Goal: Obtain resource: Download file/media

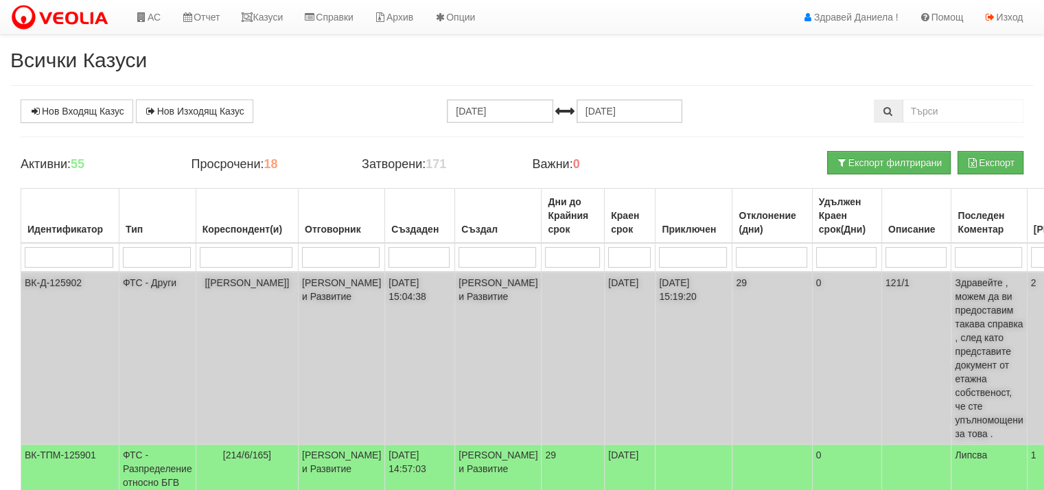
click at [312, 298] on td "[PERSON_NAME] и Развитие" at bounding box center [342, 358] width 87 height 173
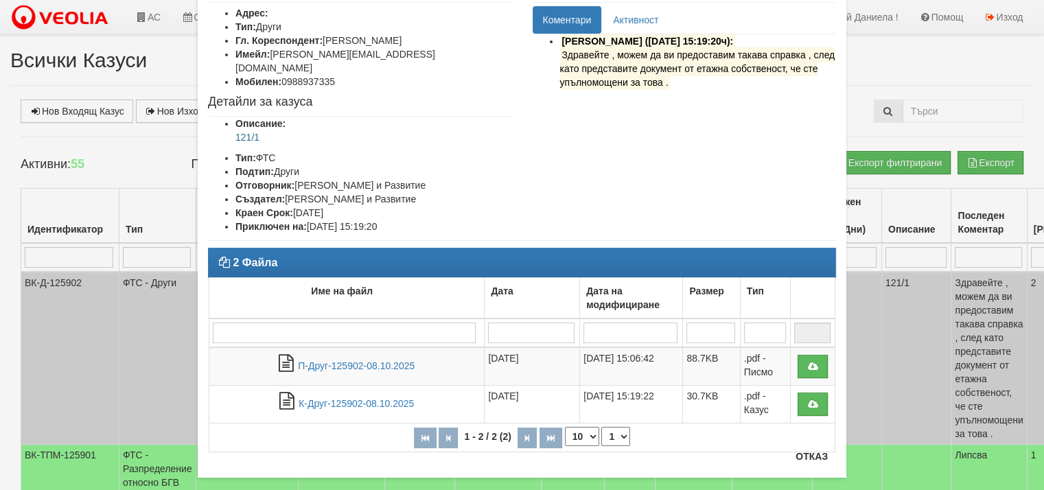
scroll to position [117, 0]
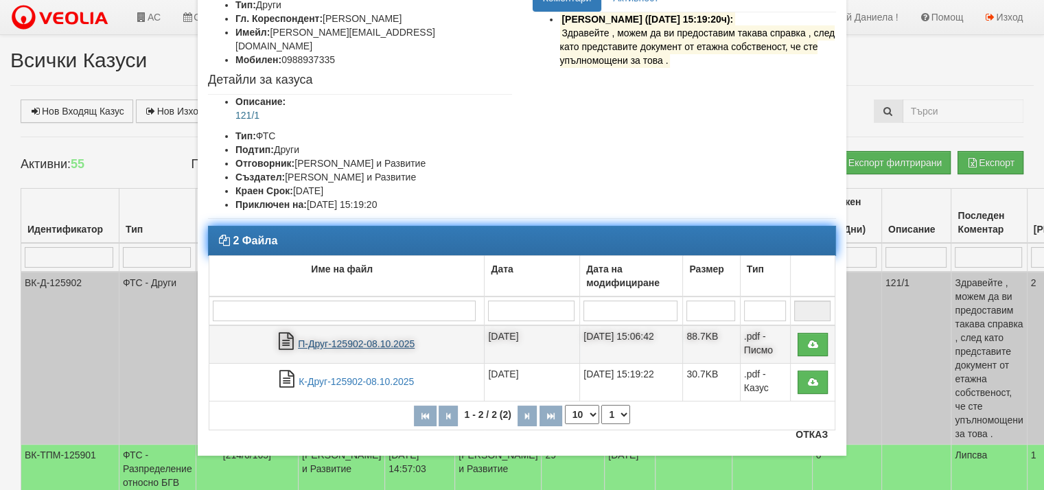
click at [382, 338] on link "П-Друг-125902-08.10.2025" at bounding box center [356, 343] width 117 height 11
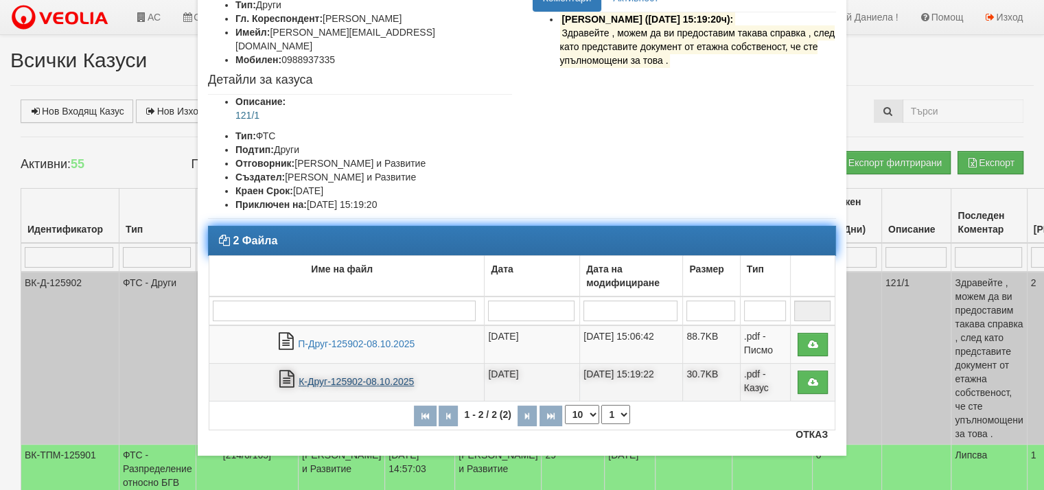
click at [341, 376] on link "К-Друг-125902-08.10.2025" at bounding box center [356, 381] width 115 height 11
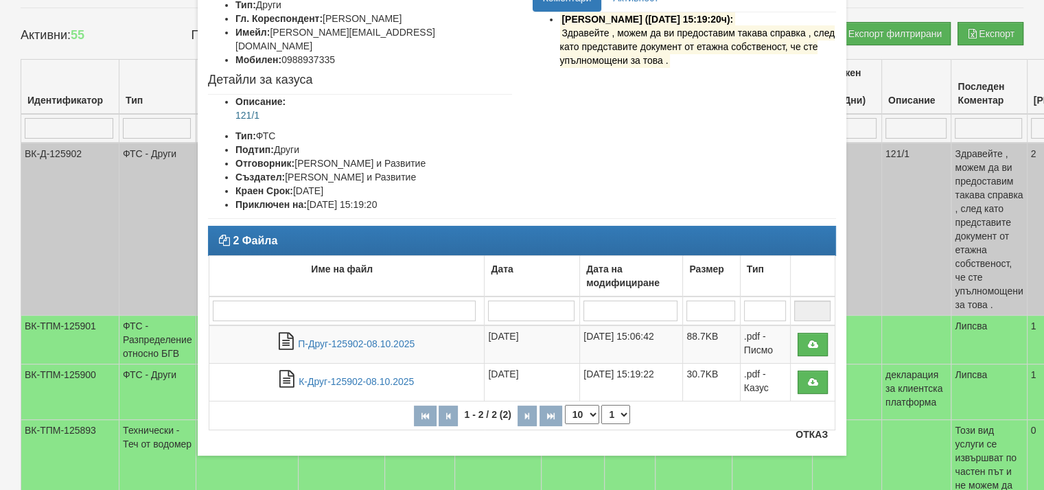
scroll to position [137, 0]
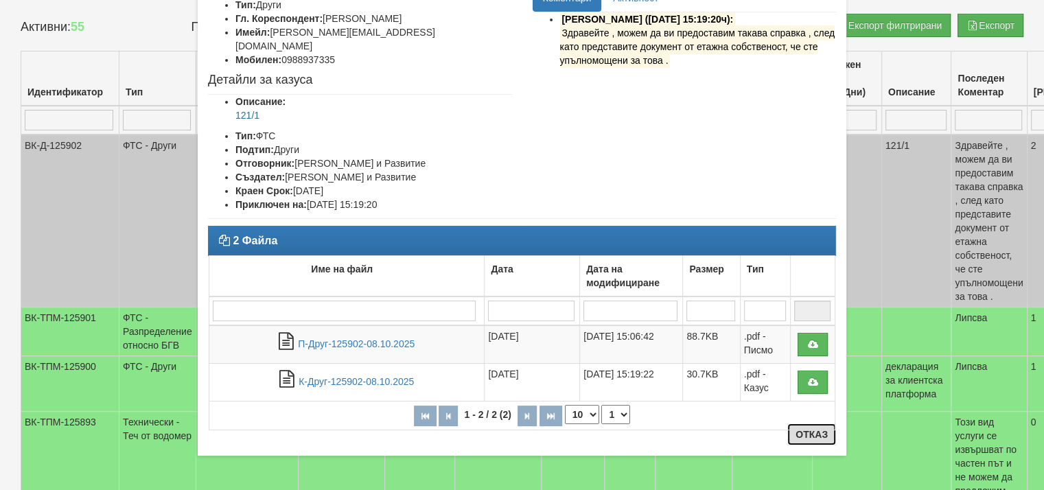
click at [802, 439] on button "Отказ" at bounding box center [812, 435] width 49 height 22
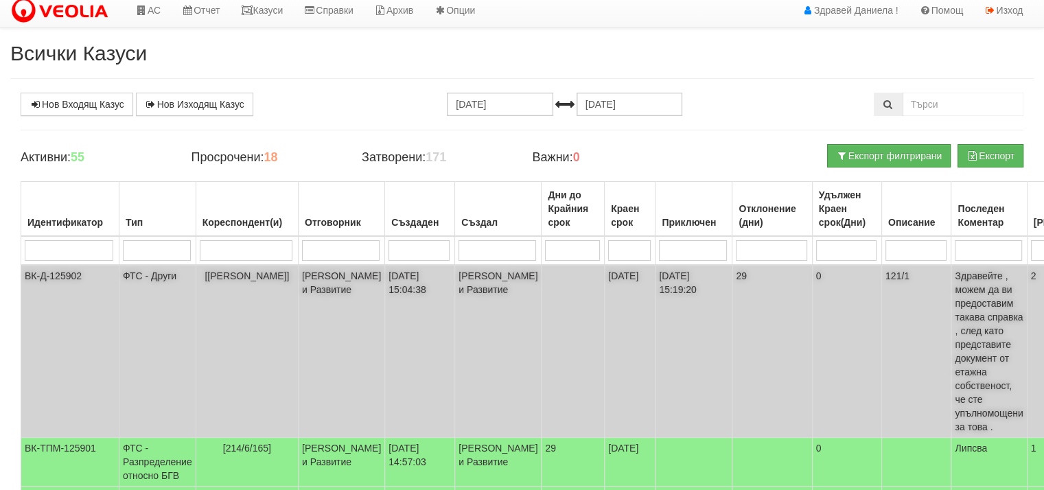
scroll to position [0, 0]
